Goal: Task Accomplishment & Management: Use online tool/utility

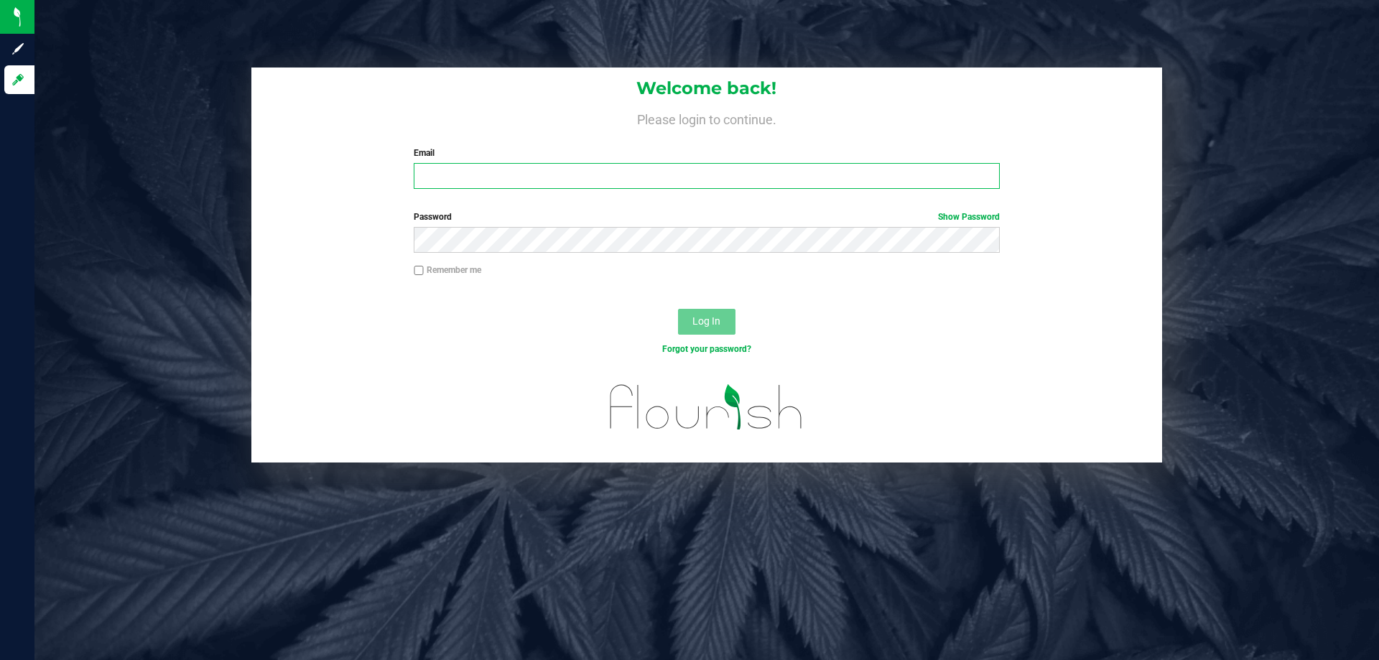
click at [572, 188] on input "Email" at bounding box center [706, 176] width 585 height 26
type input "[EMAIL_ADDRESS][DOMAIN_NAME]"
click at [678, 309] on button "Log In" at bounding box center [706, 322] width 57 height 26
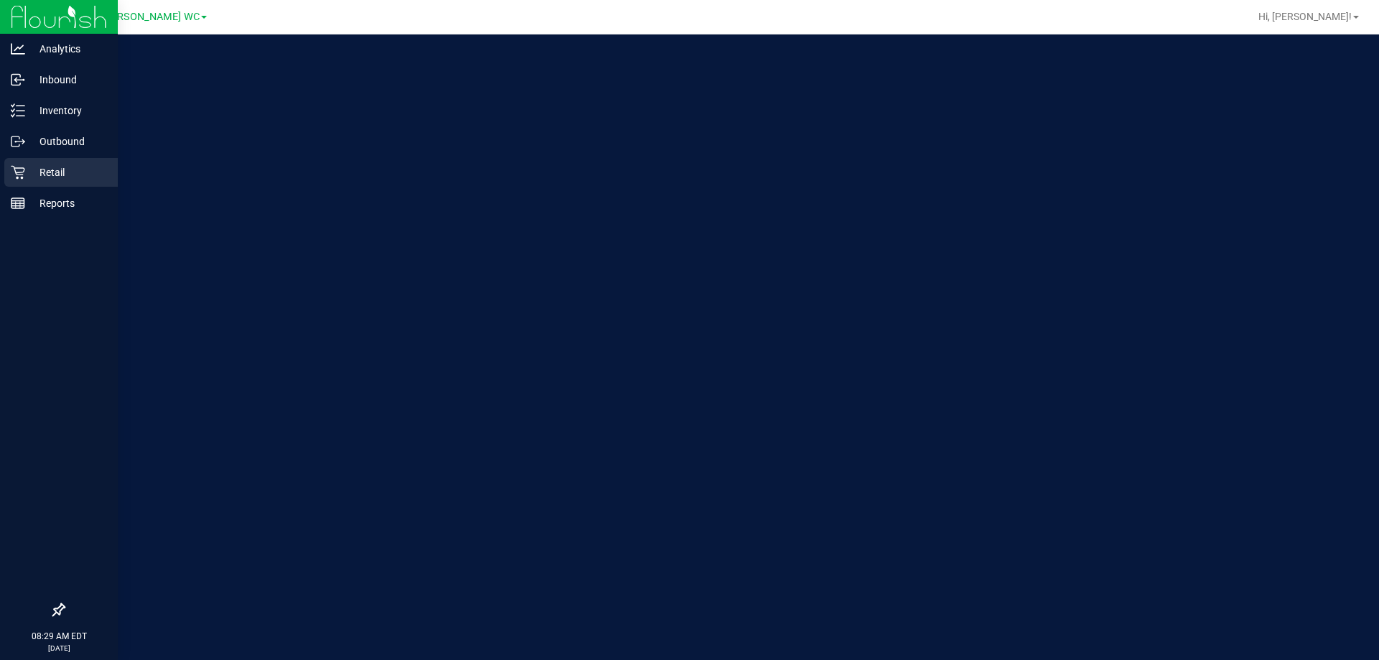
click at [0, 166] on link "Retail" at bounding box center [59, 173] width 118 height 31
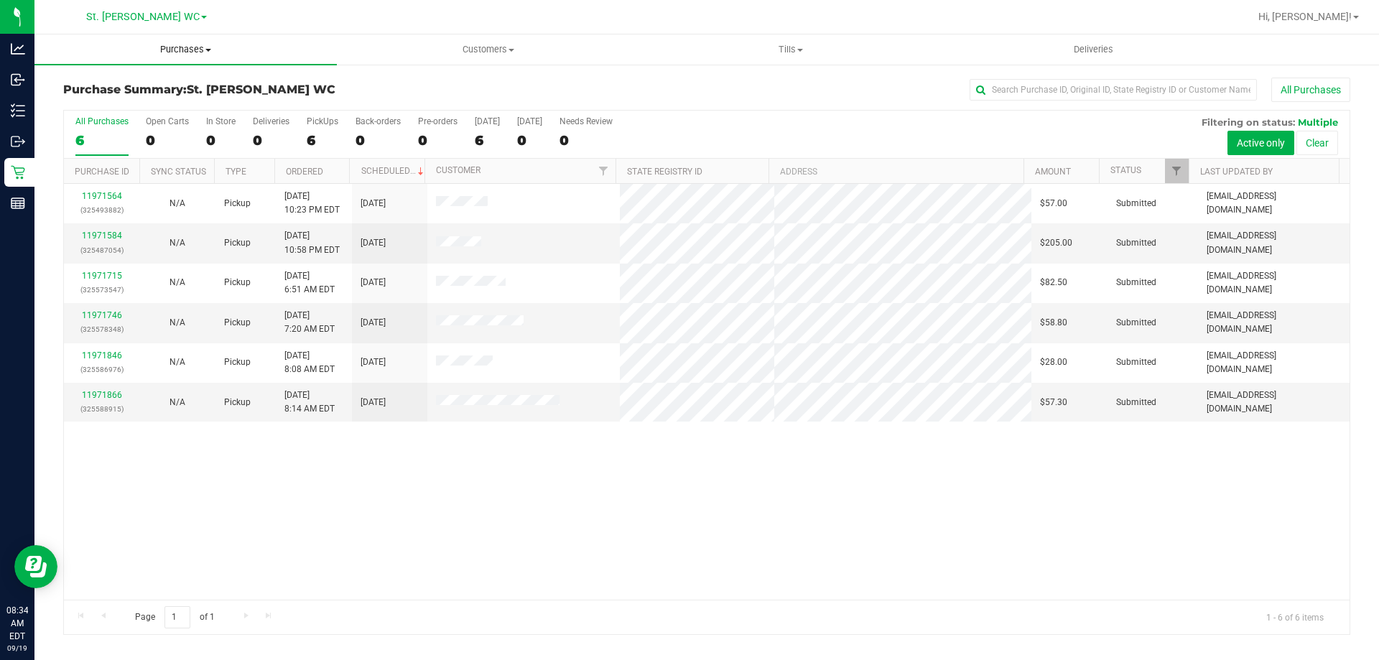
click at [201, 51] on span "Purchases" at bounding box center [185, 49] width 302 height 13
click at [187, 101] on li "Fulfillment" at bounding box center [185, 104] width 302 height 17
